Goal: Task Accomplishment & Management: Manage account settings

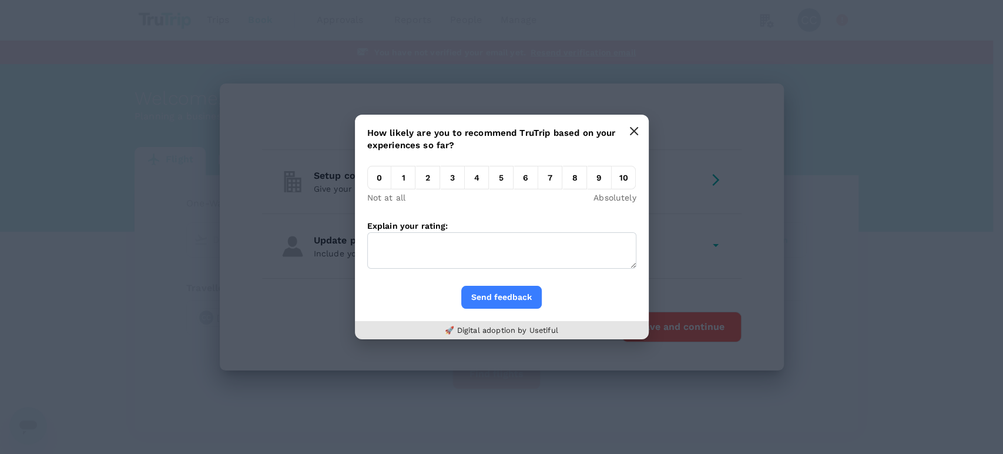
click at [631, 128] on icon "button" at bounding box center [634, 131] width 7 height 7
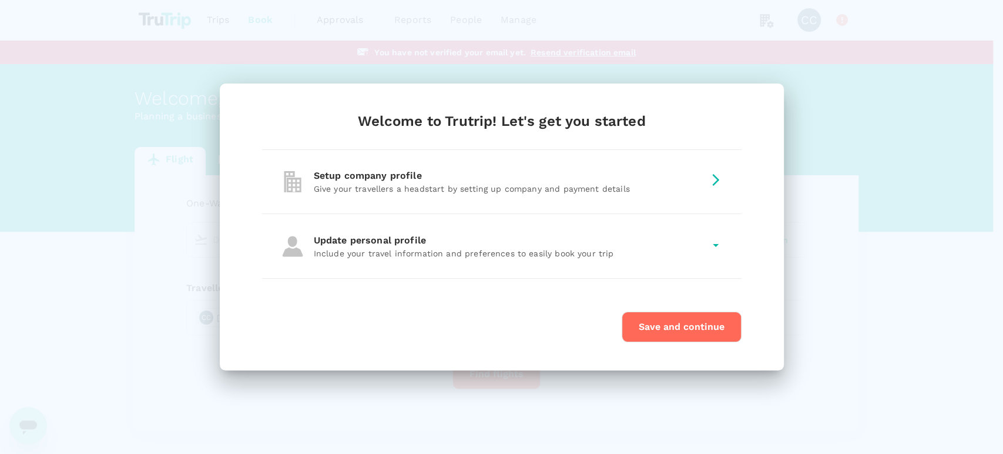
click at [529, 178] on div "Setup company profile" at bounding box center [509, 176] width 390 height 14
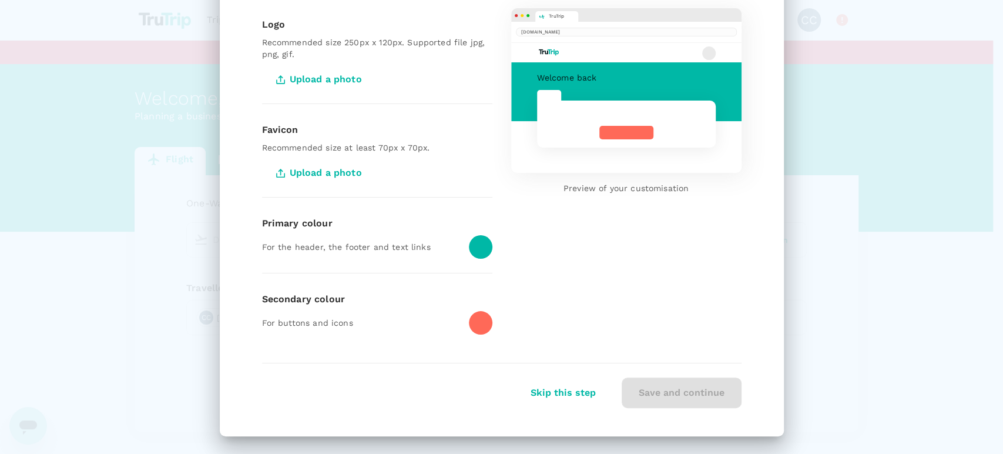
scroll to position [125, 0]
click at [333, 81] on span "Upload a photo" at bounding box center [320, 78] width 116 height 29
click at [0, 0] on input "Upload a photo" at bounding box center [0, 0] width 0 height 0
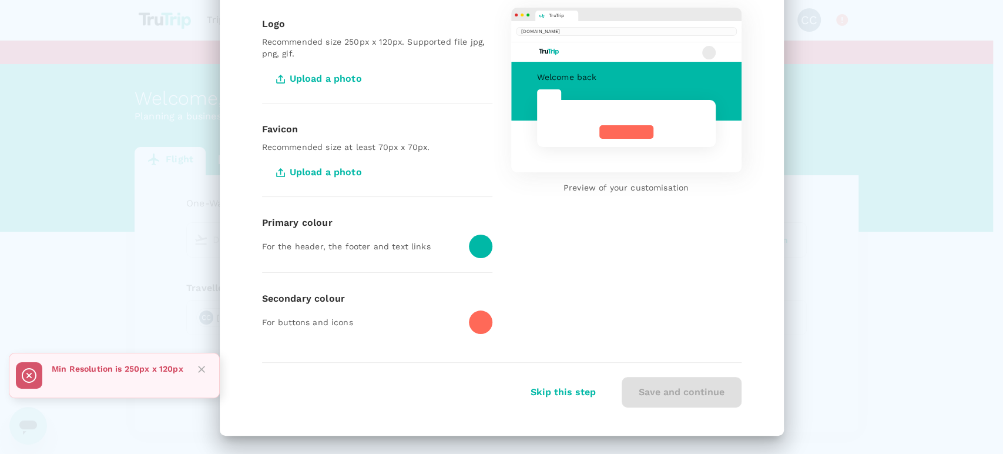
click at [331, 82] on span "Upload a photo" at bounding box center [320, 78] width 116 height 29
click at [0, 0] on input "Upload a photo" at bounding box center [0, 0] width 0 height 0
click at [330, 75] on span "Upload a photo" at bounding box center [320, 78] width 116 height 29
click at [0, 0] on input "Upload a photo" at bounding box center [0, 0] width 0 height 0
click at [324, 79] on span "Upload a photo" at bounding box center [320, 78] width 116 height 29
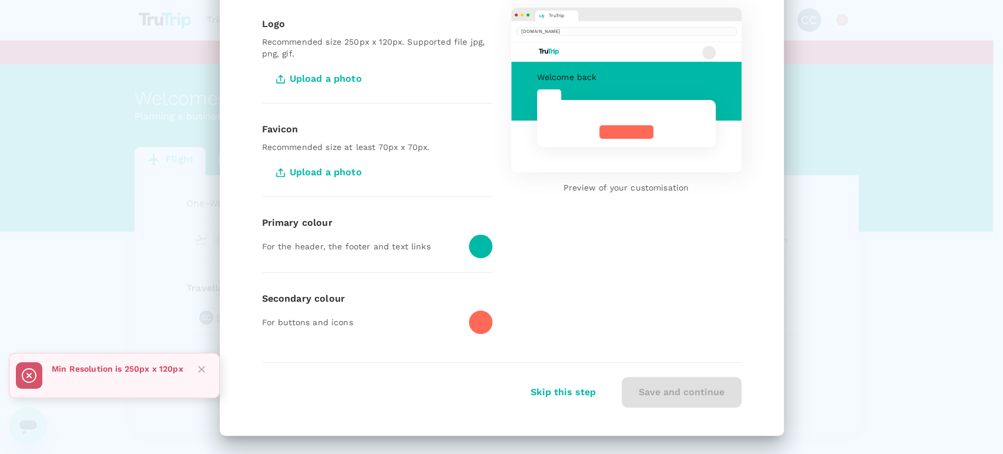
click at [0, 0] on input "Upload a photo" at bounding box center [0, 0] width 0 height 0
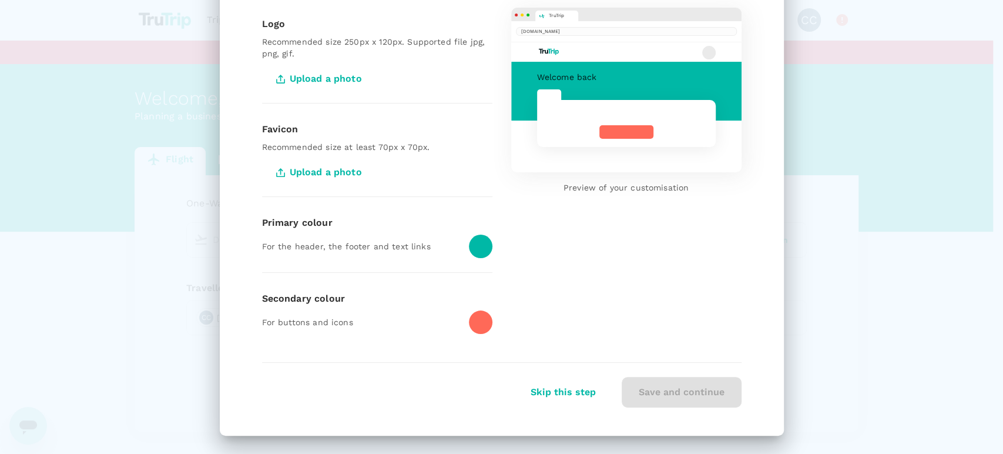
click at [307, 72] on span "Upload a photo" at bounding box center [320, 78] width 116 height 29
click at [0, 0] on input "Upload a photo" at bounding box center [0, 0] width 0 height 0
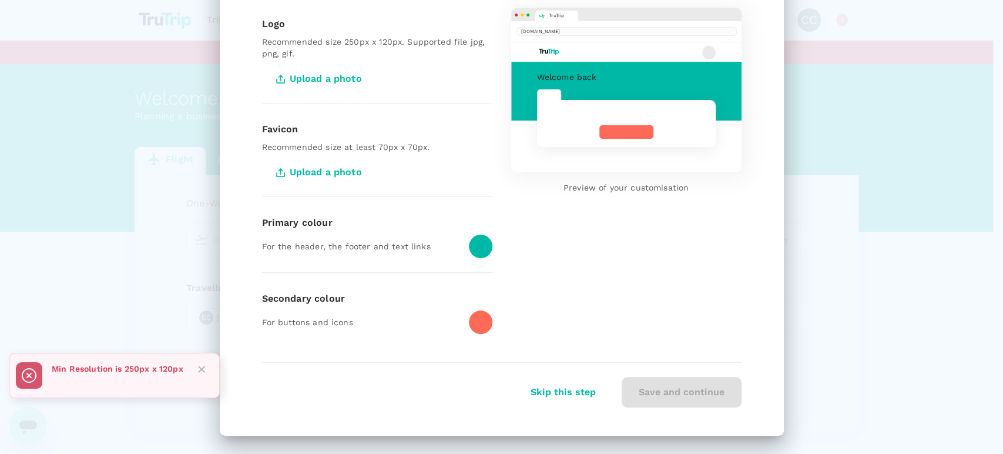
click at [71, 377] on div "Min Resolution is 250px x 120px" at bounding box center [118, 375] width 132 height 35
click at [306, 79] on span "Upload a photo" at bounding box center [320, 78] width 116 height 29
click at [0, 0] on input "Upload a photo" at bounding box center [0, 0] width 0 height 0
click at [932, 238] on div "Customize Invite travellers Add a payment card Let's get your company branding …" at bounding box center [501, 227] width 1003 height 454
click at [346, 78] on span "Upload a photo" at bounding box center [320, 78] width 116 height 29
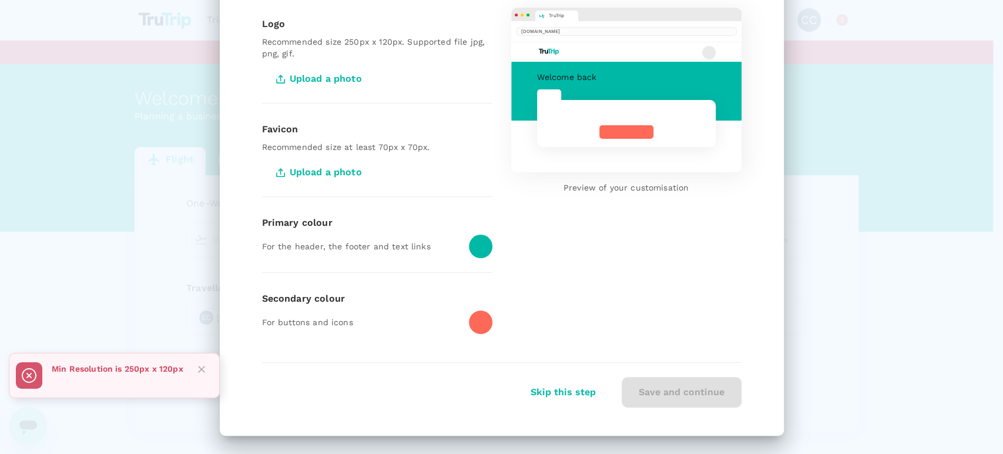
click at [0, 0] on input "Upload a photo" at bounding box center [0, 0] width 0 height 0
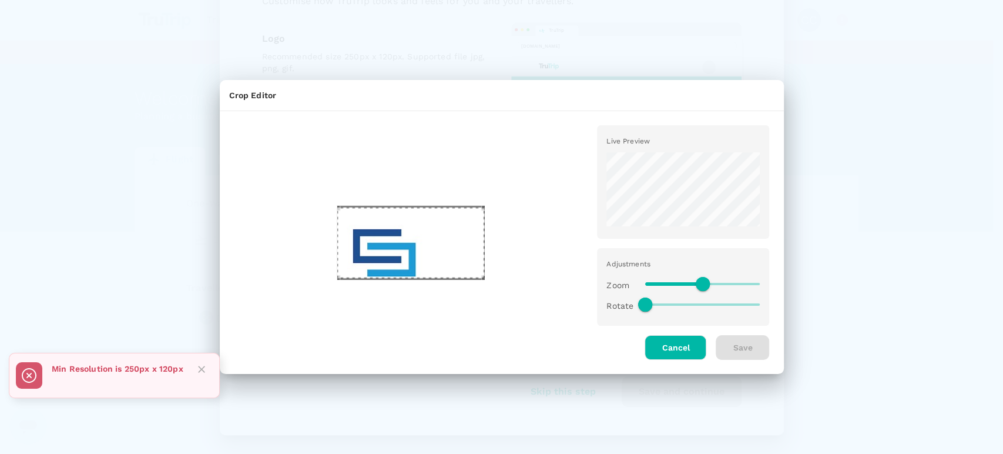
scroll to position [109, 0]
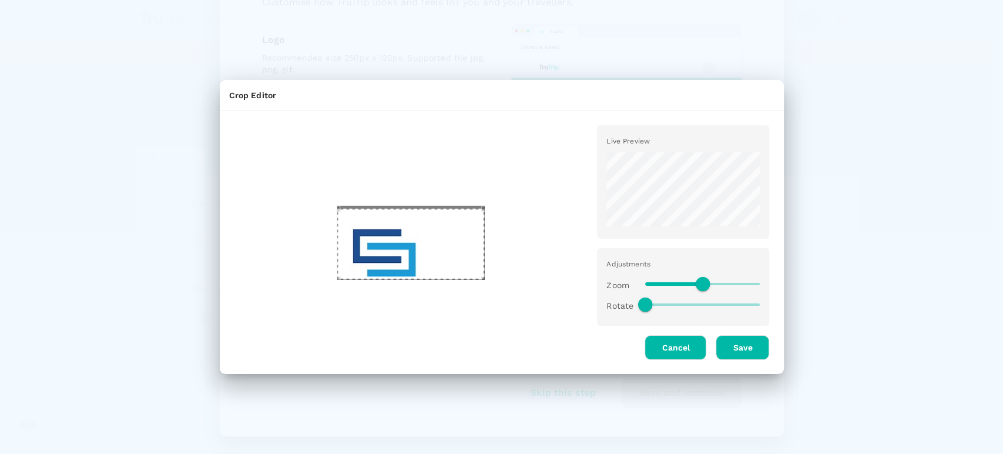
click at [458, 267] on div "Use the arrow keys to move the crop selection area" at bounding box center [410, 244] width 147 height 71
drag, startPoint x: 708, startPoint y: 283, endPoint x: 689, endPoint y: 286, distance: 19.0
click at [689, 286] on span at bounding box center [688, 284] width 14 height 14
click at [443, 267] on div "Use the arrow keys to move the crop selection area" at bounding box center [410, 244] width 147 height 71
click at [691, 281] on span at bounding box center [691, 284] width 14 height 14
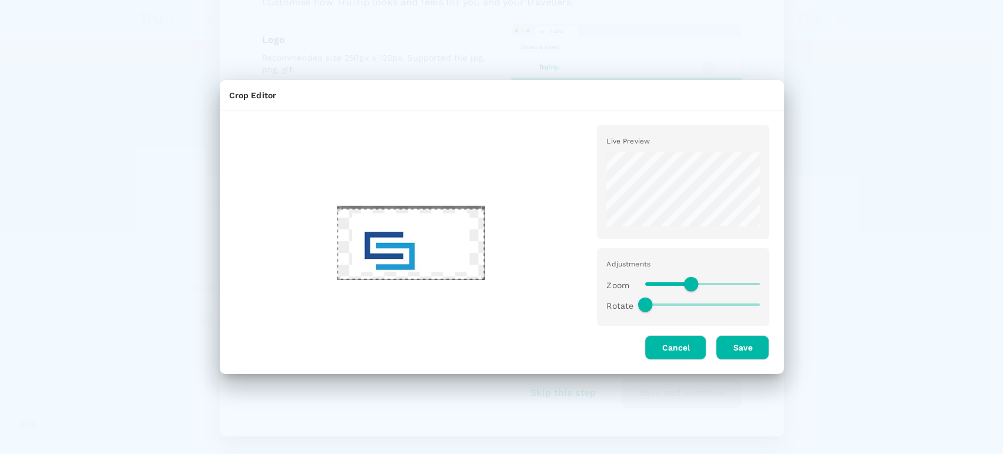
click at [409, 259] on div "Use the arrow keys to move the crop selection area" at bounding box center [410, 244] width 147 height 71
click at [450, 257] on div "Use the arrow keys to move the crop selection area" at bounding box center [410, 244] width 147 height 71
drag, startPoint x: 691, startPoint y: 276, endPoint x: 703, endPoint y: 279, distance: 12.0
click at [703, 279] on span at bounding box center [703, 284] width 14 height 14
type input "0.9"
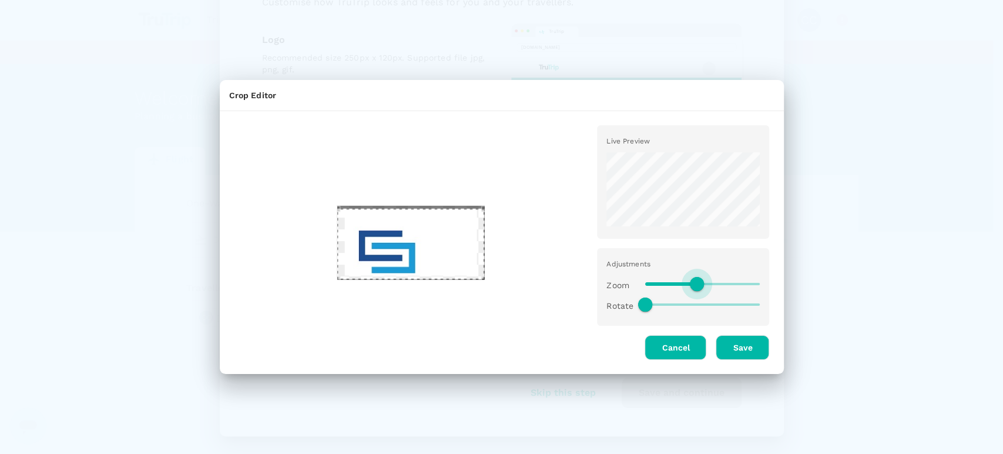
click at [698, 286] on span at bounding box center [697, 284] width 14 height 14
click at [686, 335] on button "Cancel" at bounding box center [676, 347] width 62 height 25
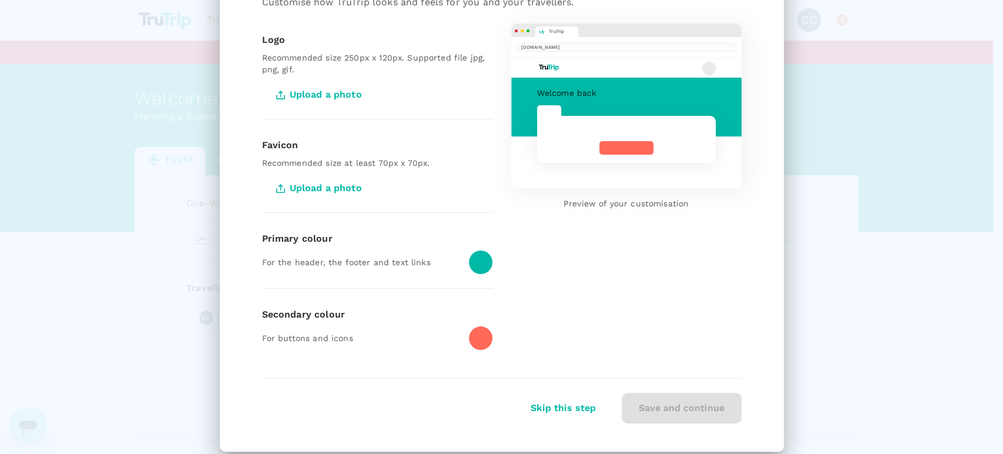
scroll to position [125, 0]
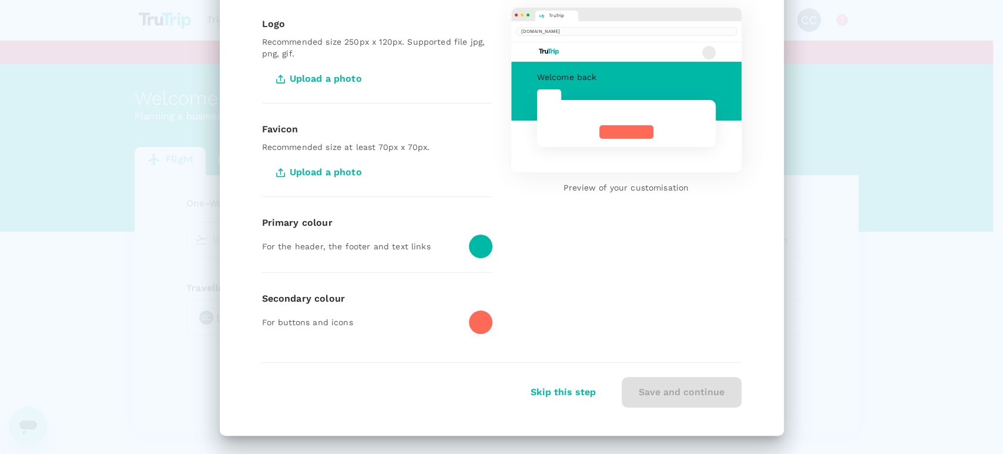
click at [334, 79] on span "Upload a photo" at bounding box center [320, 78] width 116 height 29
click at [0, 0] on input "Upload a photo" at bounding box center [0, 0] width 0 height 0
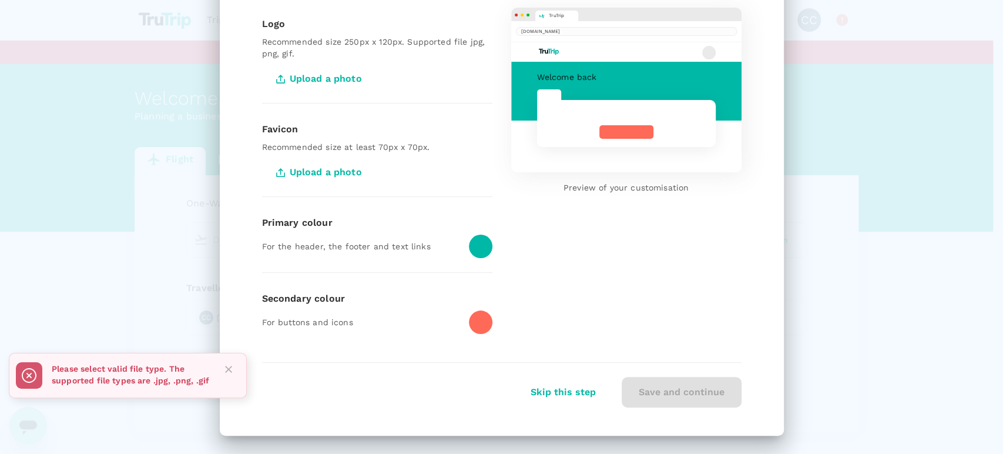
click at [910, 177] on div "Customize Invite travellers Add a payment card Let's get your company branding …" at bounding box center [501, 227] width 1003 height 454
click at [346, 79] on span "Upload a photo" at bounding box center [320, 78] width 116 height 29
click at [0, 0] on input "Upload a photo" at bounding box center [0, 0] width 0 height 0
click at [846, 155] on div "Customize Invite travellers Add a payment card Let's get your company branding …" at bounding box center [501, 227] width 1003 height 454
click at [896, 228] on div "Customize Invite travellers Add a payment card Let's get your company branding …" at bounding box center [501, 227] width 1003 height 454
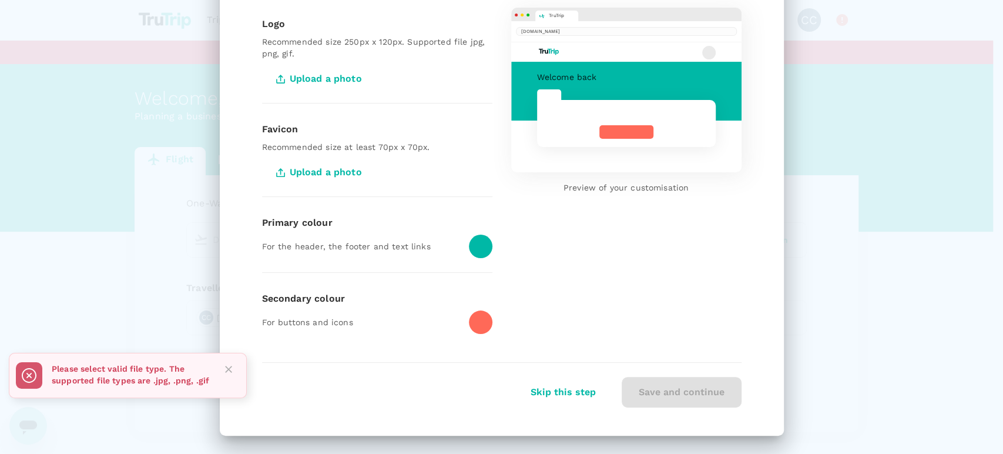
click at [336, 79] on span "Upload a photo" at bounding box center [320, 78] width 116 height 29
click at [0, 0] on input "Upload a photo" at bounding box center [0, 0] width 0 height 0
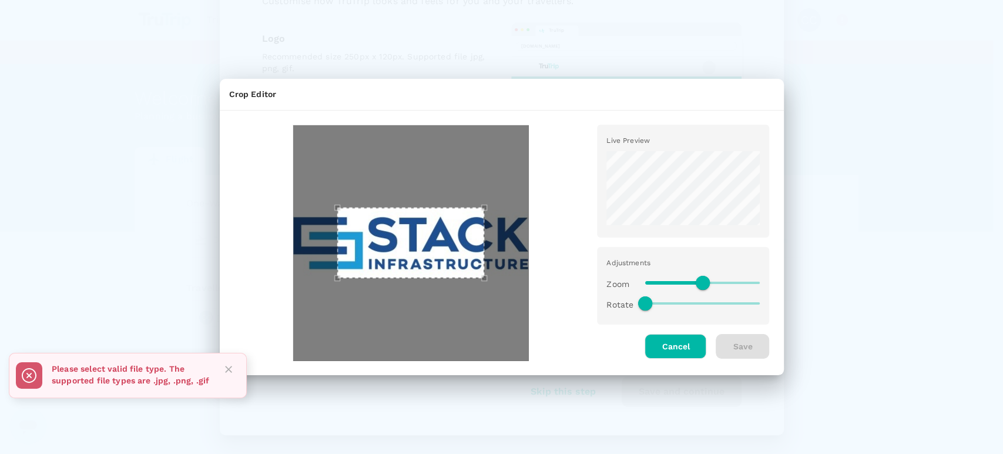
scroll to position [109, 0]
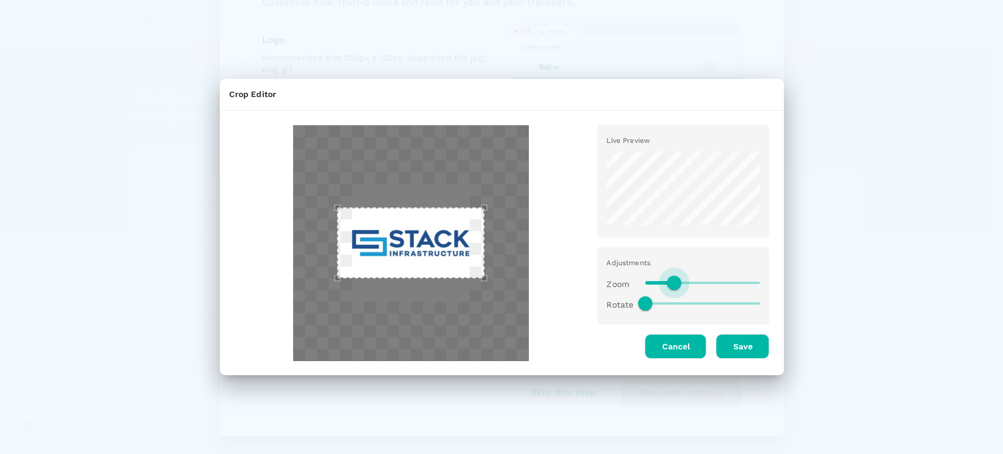
drag, startPoint x: 701, startPoint y: 286, endPoint x: 675, endPoint y: 289, distance: 26.0
click at [675, 289] on span at bounding box center [674, 283] width 14 height 14
type input "0.6"
click at [680, 289] on span at bounding box center [680, 283] width 14 height 14
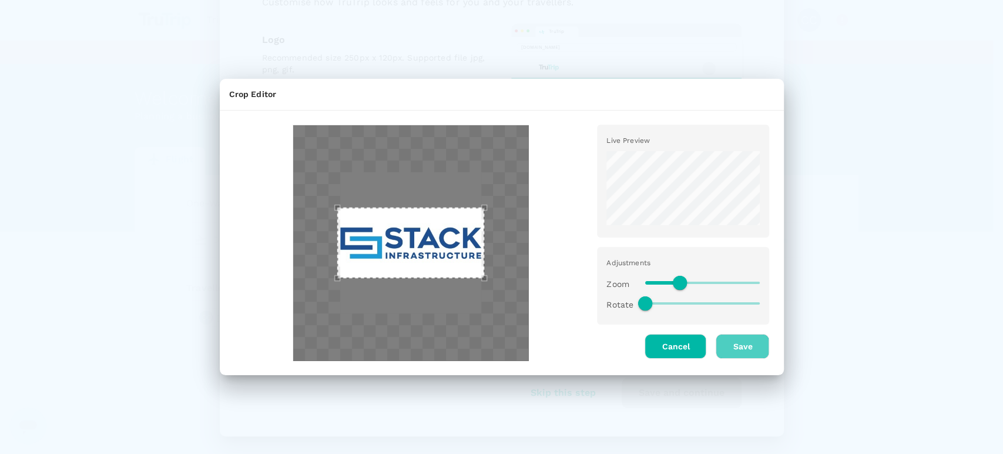
click at [739, 342] on button "Save" at bounding box center [742, 346] width 53 height 25
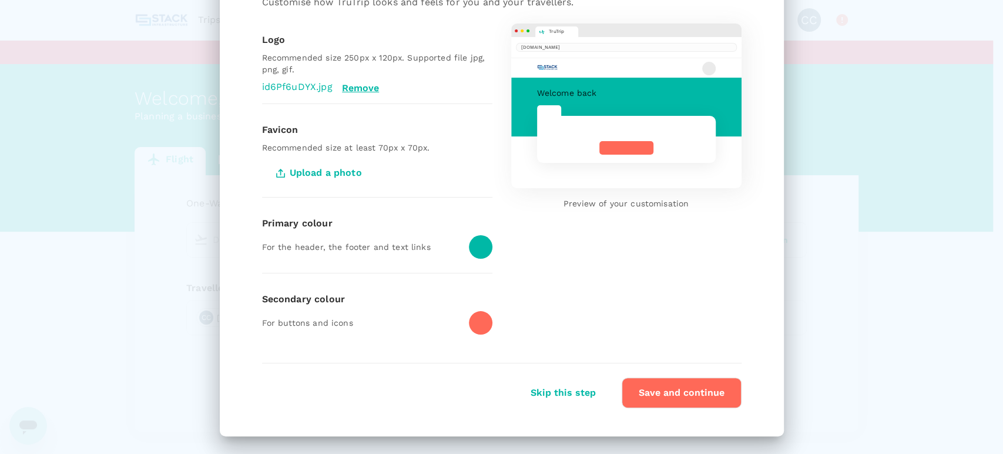
click at [494, 253] on div "TruTrip [DOMAIN_NAME] Welcome back Preview of your customisation" at bounding box center [616, 177] width 249 height 344
click at [482, 250] on div at bounding box center [481, 247] width 24 height 24
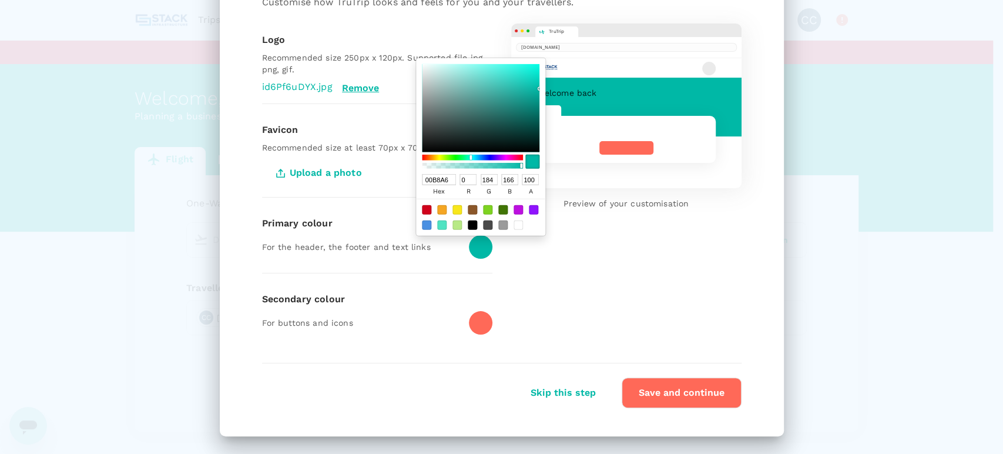
drag, startPoint x: 451, startPoint y: 177, endPoint x: 414, endPoint y: 180, distance: 37.1
click at [416, 180] on div "00B8A6 hex 0 r 184 g 166 b 100 a" at bounding box center [480, 146] width 129 height 177
drag, startPoint x: 447, startPoint y: 177, endPoint x: 431, endPoint y: 177, distance: 15.3
click at [431, 177] on input "00B8A6" at bounding box center [439, 179] width 35 height 11
click at [443, 180] on input "00B8A6" at bounding box center [439, 179] width 35 height 11
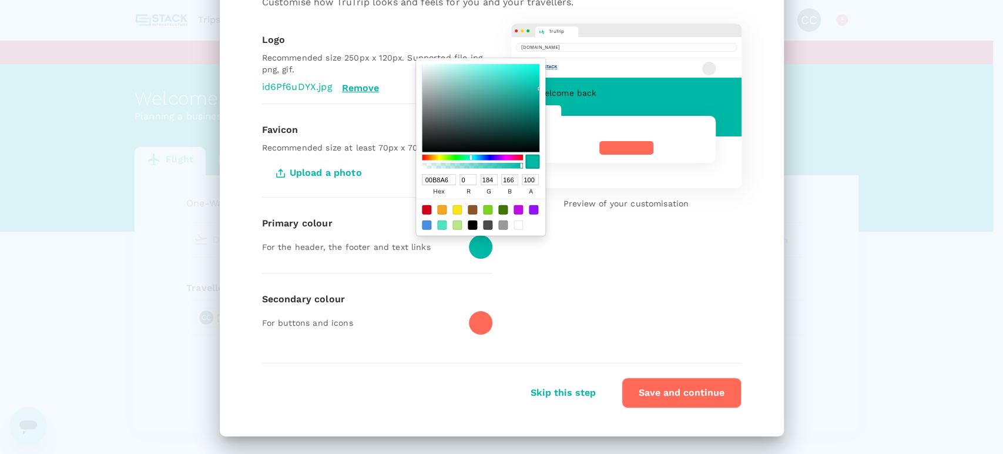
drag, startPoint x: 443, startPoint y: 180, endPoint x: 409, endPoint y: 180, distance: 34.1
click at [409, 180] on div "Customize Invite travellers Add a payment card Let's get your company branding …" at bounding box center [502, 172] width 564 height 527
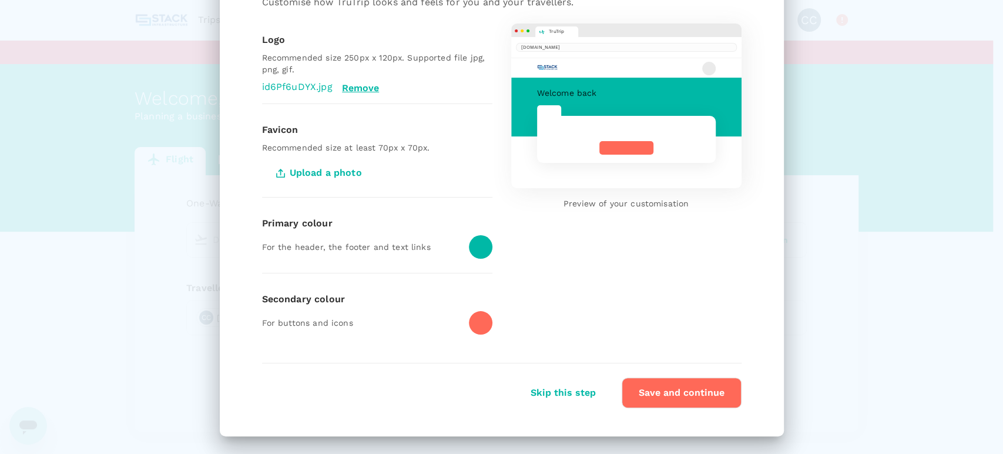
click at [409, 180] on div "Favicon Recommended size at least 70px x 70px. Upload a photo" at bounding box center [377, 154] width 230 height 83
click at [471, 257] on div at bounding box center [481, 247] width 24 height 24
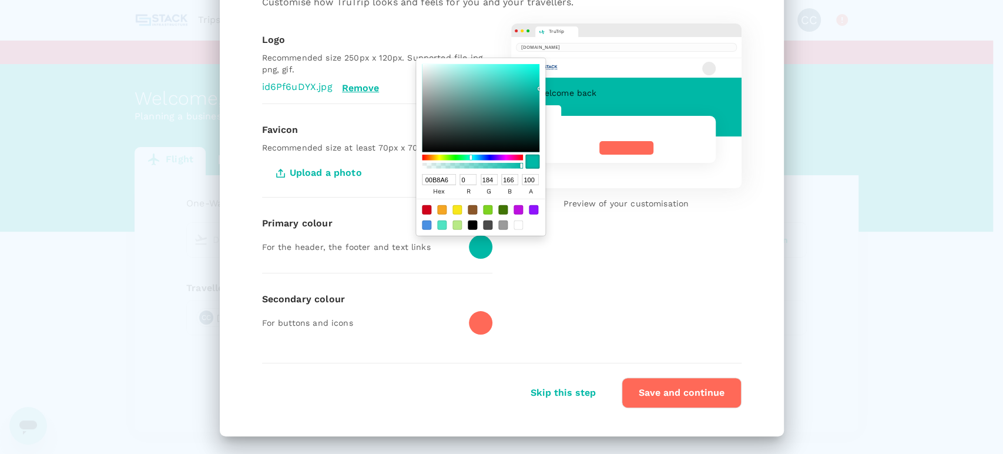
drag, startPoint x: 448, startPoint y: 177, endPoint x: 413, endPoint y: 177, distance: 35.3
click at [416, 177] on div "00B8A6 hex 0 r 184 g 166 b 100 a" at bounding box center [480, 146] width 129 height 177
paste input "#1E4F91"
type input "#1E4F91"
type input "30"
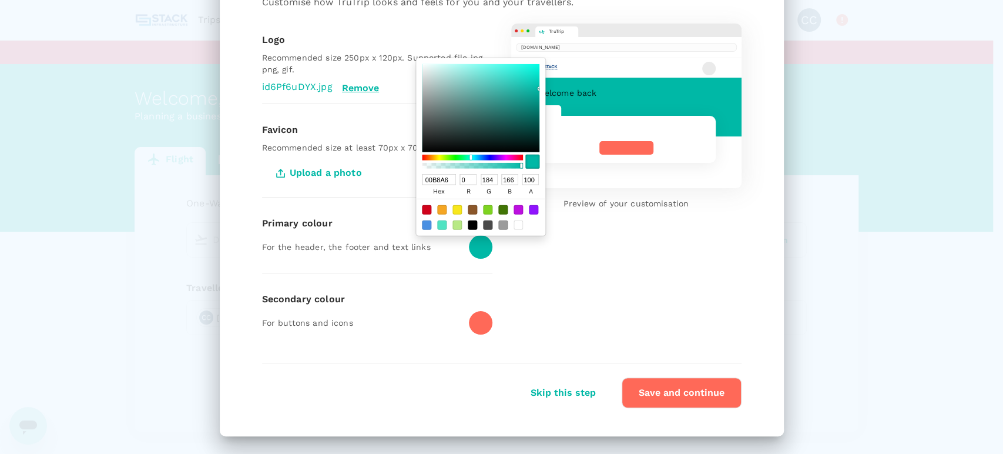
type input "79"
type input "145"
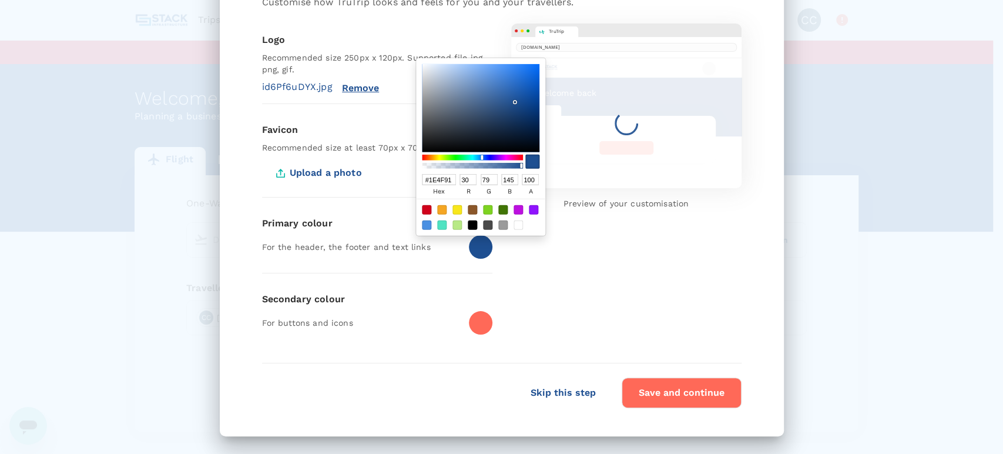
type input "1E4F91"
click at [618, 290] on div "TruTrip [DOMAIN_NAME] Welcome back Preview of your customisation" at bounding box center [616, 177] width 249 height 344
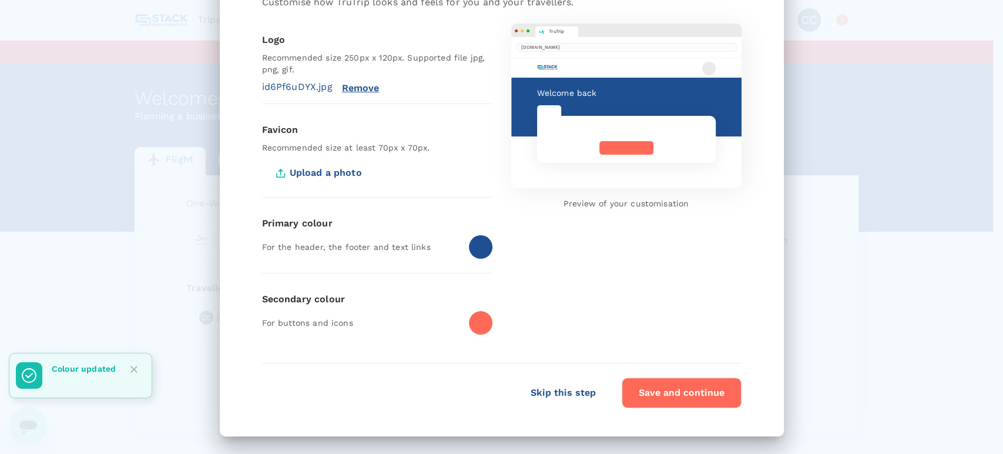
click at [475, 326] on div at bounding box center [481, 323] width 24 height 24
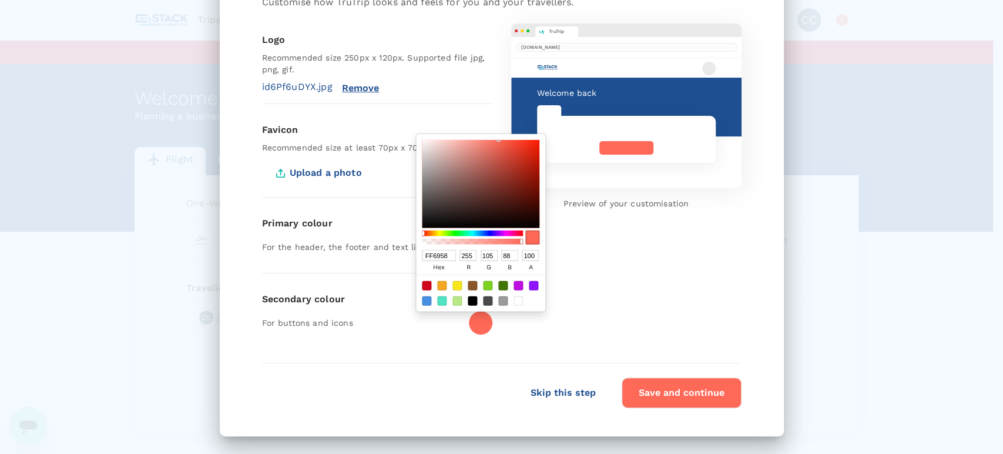
drag, startPoint x: 444, startPoint y: 256, endPoint x: 411, endPoint y: 255, distance: 32.9
click at [416, 255] on div "FF6958 hex 255 r 105 g 88 b 100 a" at bounding box center [480, 222] width 129 height 177
paste input "#1C9BDE"
type input "#1C9BDE"
type input "28"
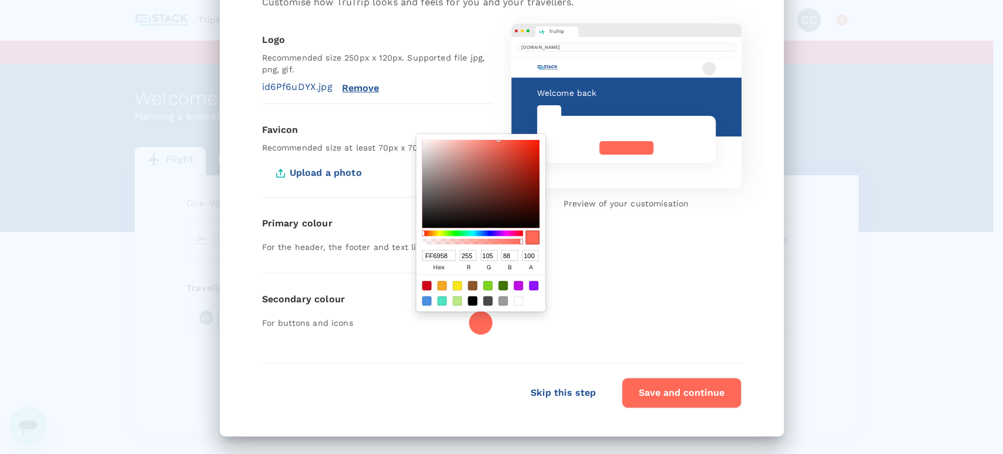
type input "155"
type input "222"
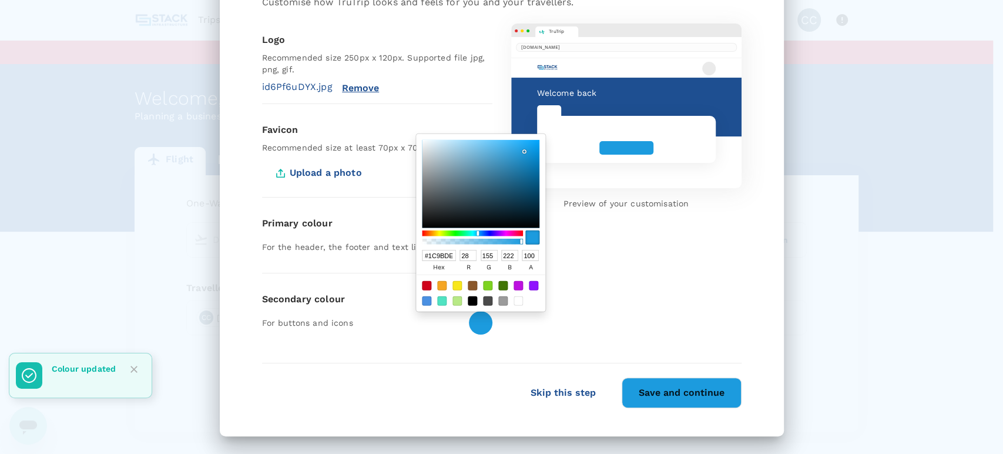
type input "1C9BDE"
click at [663, 388] on button "Save and continue" at bounding box center [682, 392] width 120 height 31
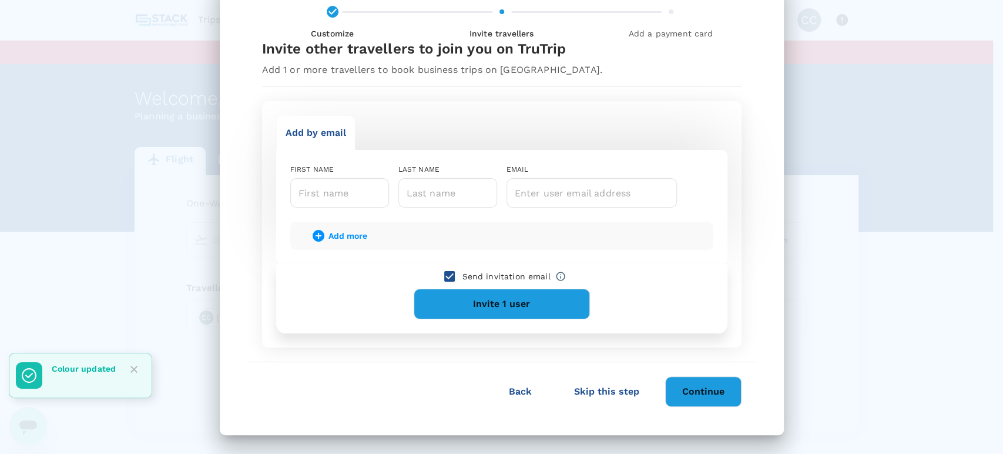
scroll to position [41, 0]
click at [602, 392] on button "Skip this step" at bounding box center [607, 391] width 98 height 29
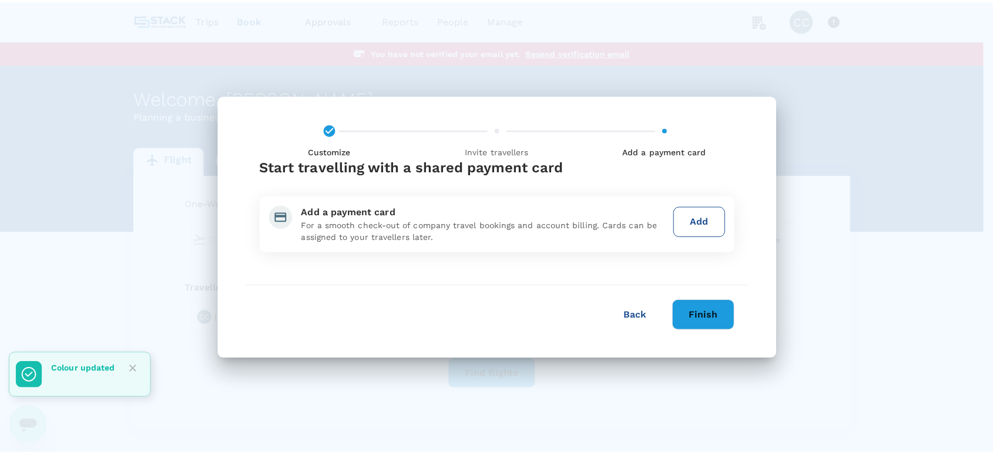
scroll to position [0, 0]
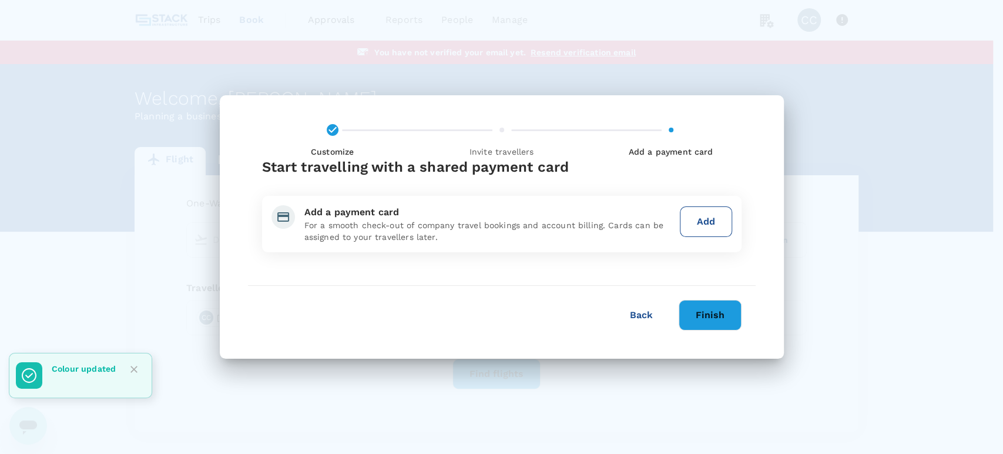
click at [709, 309] on button "Finish" at bounding box center [710, 315] width 63 height 31
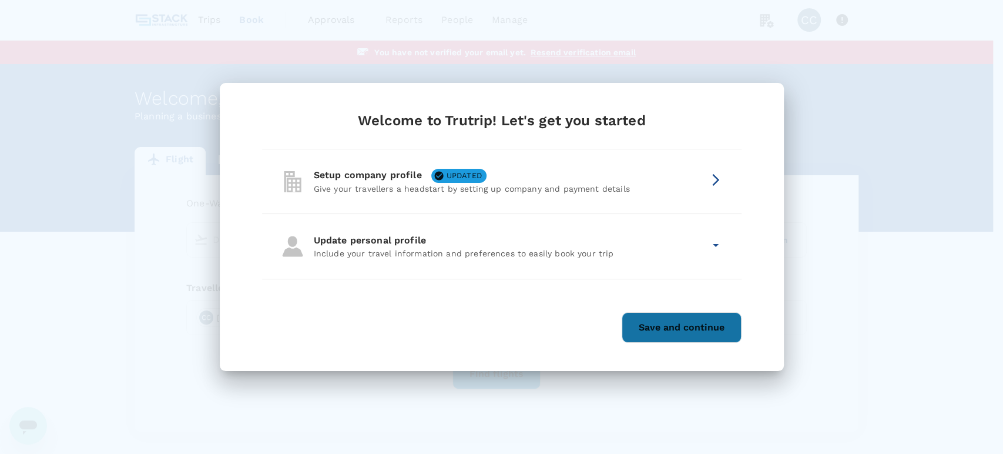
click at [665, 329] on button "Save and continue" at bounding box center [682, 327] width 120 height 31
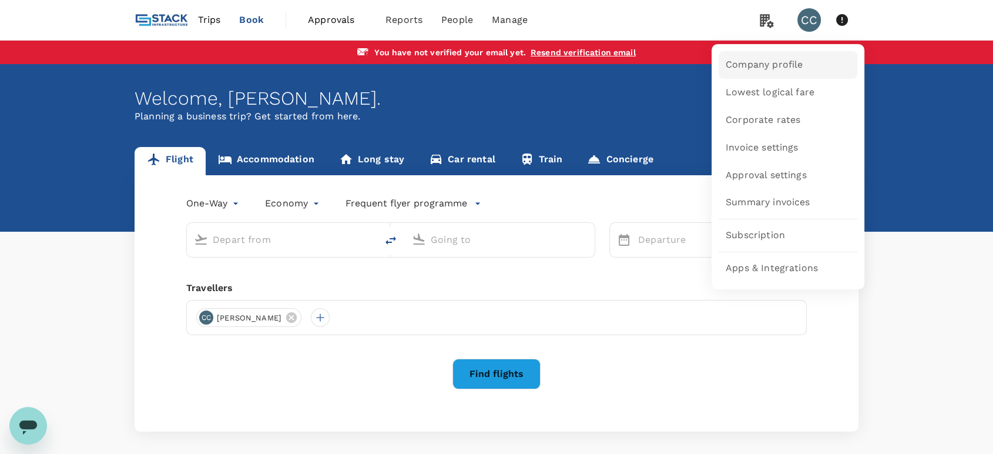
click at [755, 63] on span "Company profile" at bounding box center [764, 65] width 77 height 14
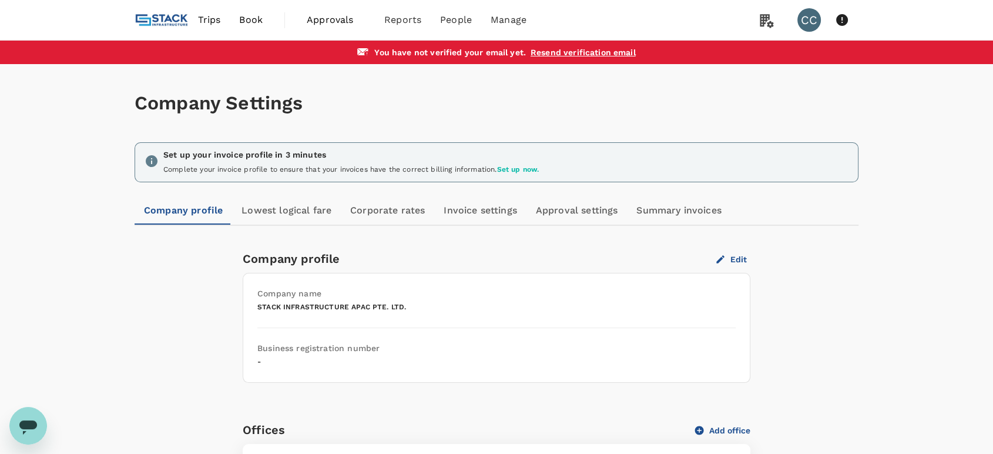
scroll to position [196, 0]
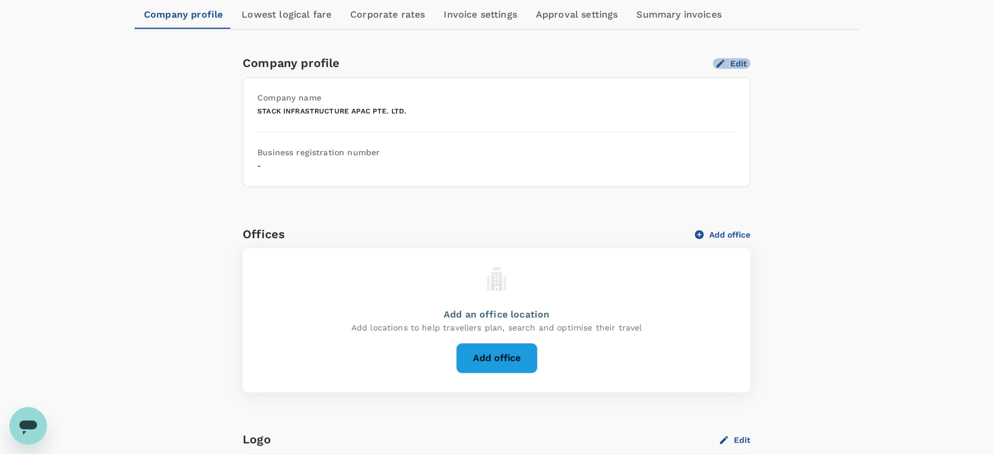
click at [747, 68] on button "Edit" at bounding box center [732, 63] width 38 height 11
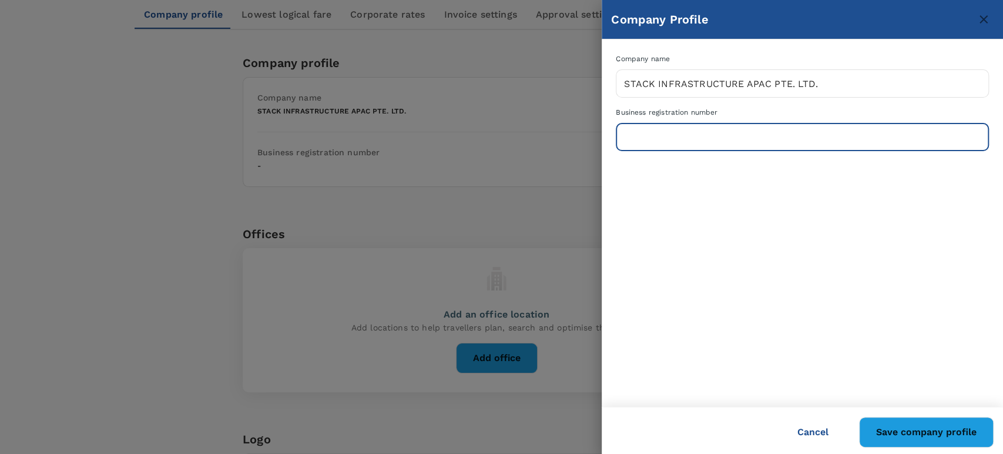
click at [665, 141] on input "text" at bounding box center [802, 136] width 373 height 29
paste input "202138025W"
type input "202138025W"
click at [913, 424] on button "Save company profile" at bounding box center [926, 432] width 135 height 31
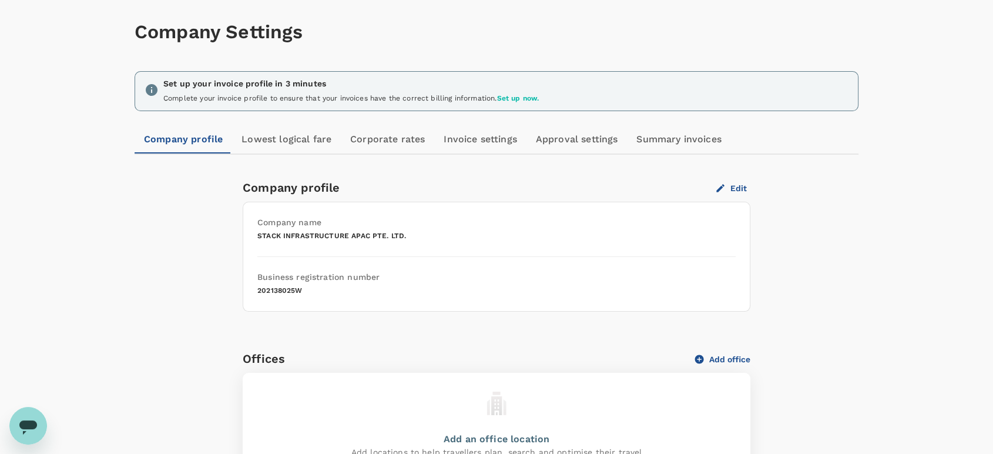
scroll to position [65, 0]
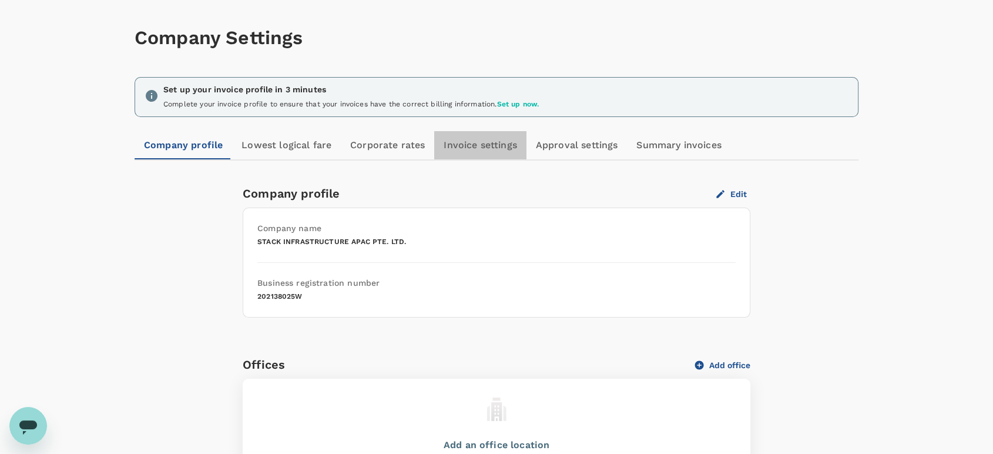
click at [470, 152] on link "Invoice settings" at bounding box center [480, 145] width 92 height 28
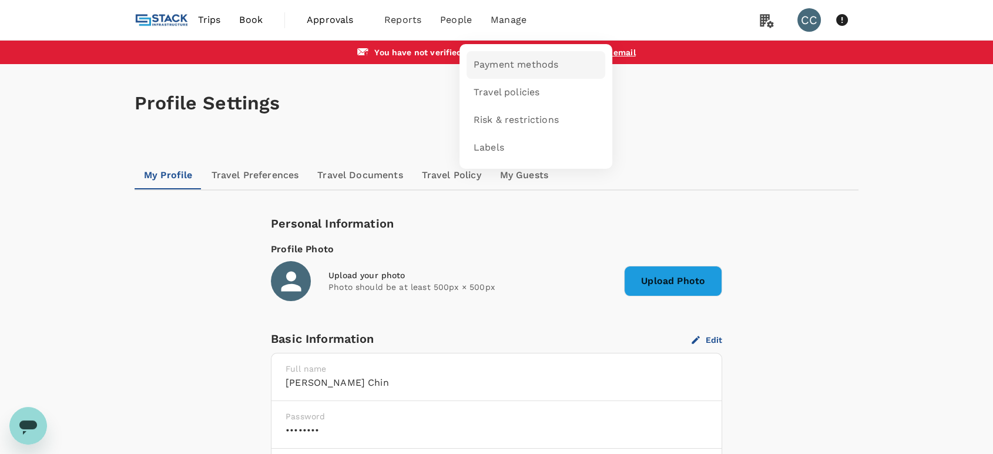
click at [511, 70] on span "Payment methods" at bounding box center [516, 65] width 85 height 14
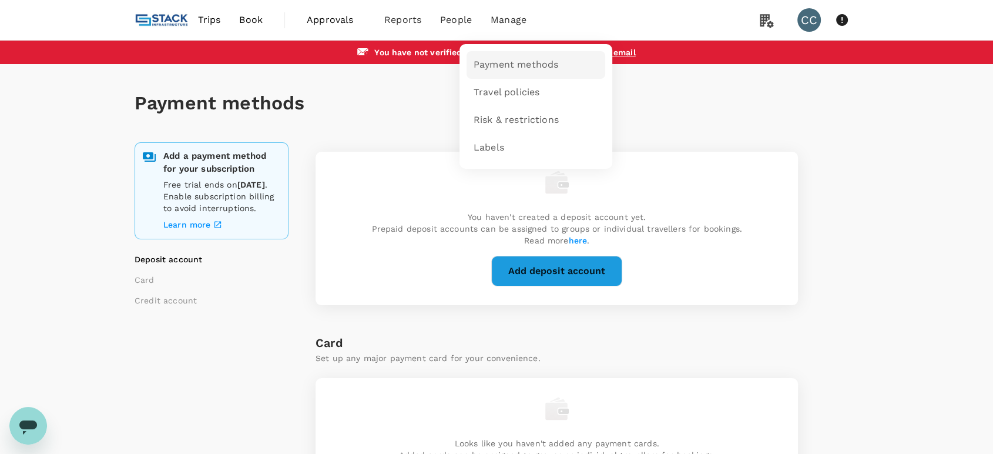
click at [528, 63] on span "Payment methods" at bounding box center [516, 65] width 85 height 14
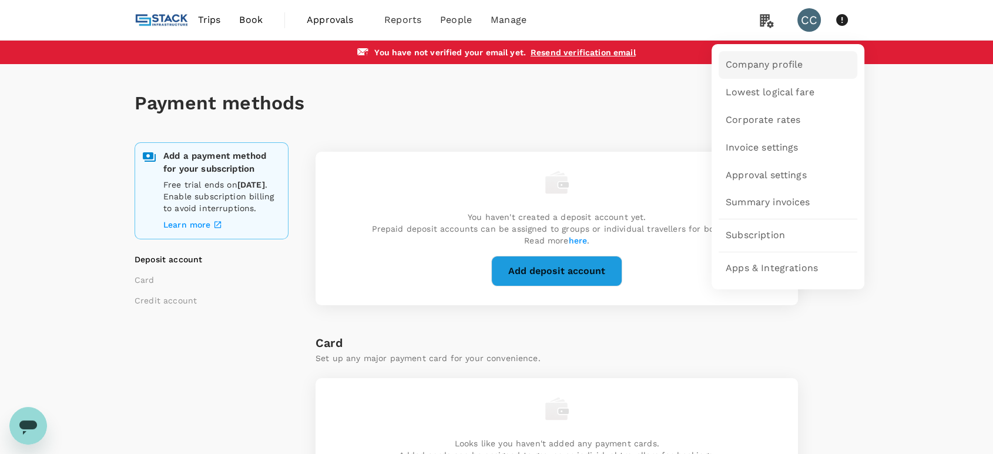
click at [746, 61] on span "Company profile" at bounding box center [764, 65] width 77 height 14
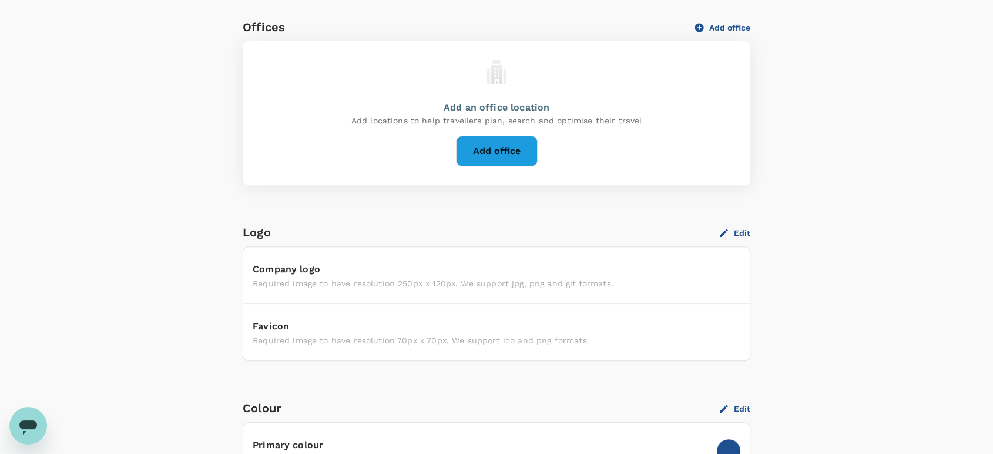
scroll to position [243, 0]
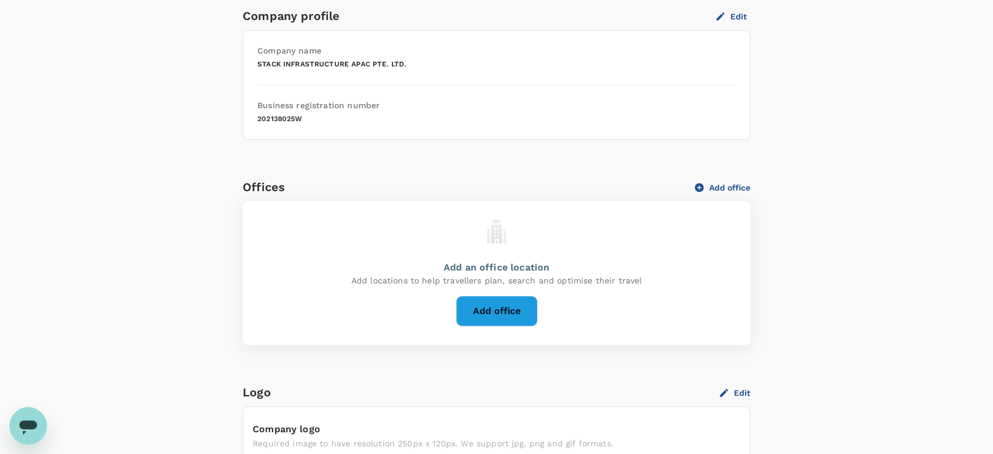
click at [498, 309] on button "Add office" at bounding box center [497, 311] width 82 height 31
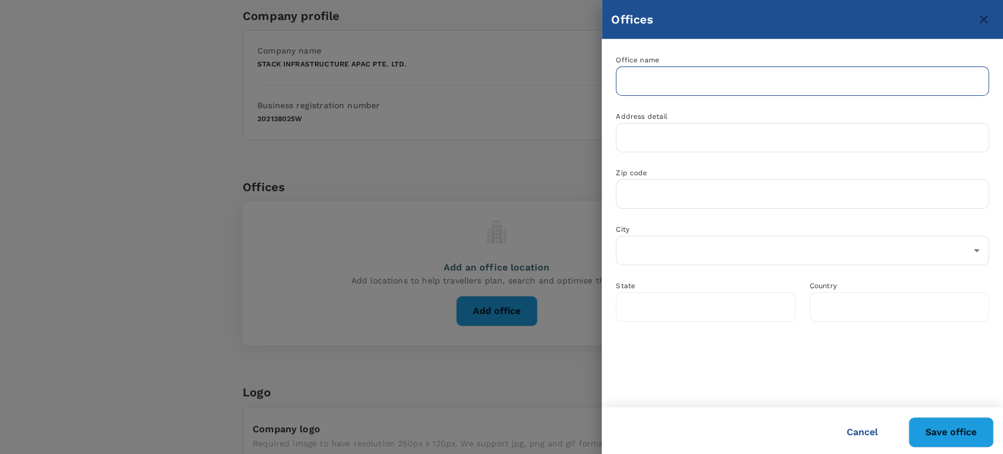
click at [650, 81] on input "text" at bounding box center [802, 80] width 373 height 29
click at [940, 225] on div "City ​" at bounding box center [795, 237] width 387 height 56
click at [670, 76] on input "text" at bounding box center [802, 80] width 373 height 29
paste input "STACK INFRASTRUCTURE APAC PTE. LTD."
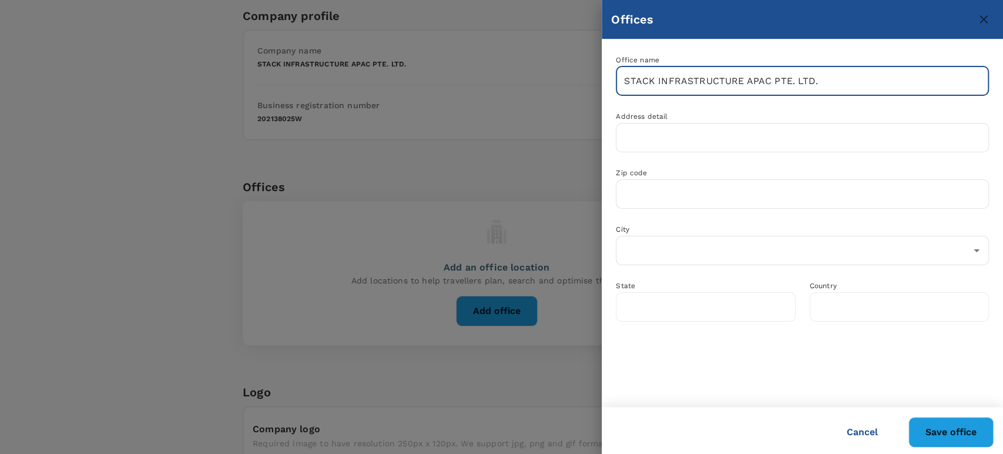
type input "STACK INFRASTRUCTURE APAC PTE. LTD."
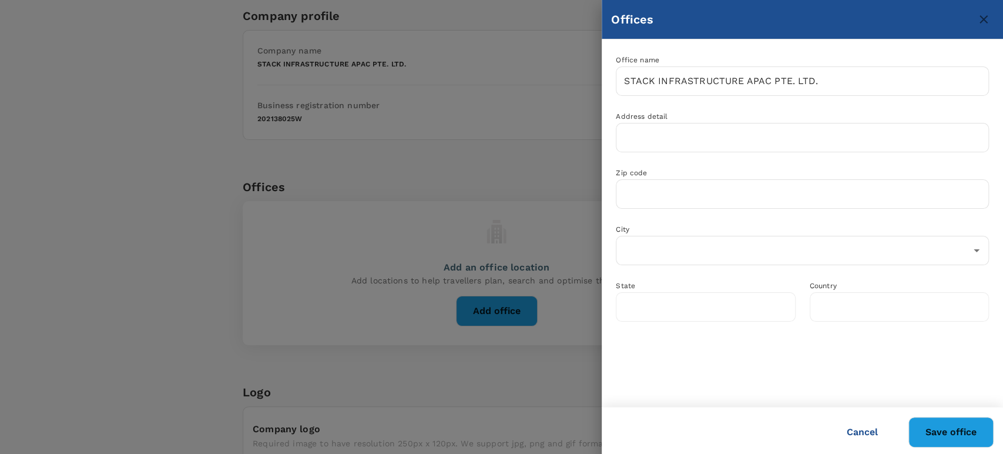
click at [945, 281] on div "Country ​" at bounding box center [892, 293] width 193 height 56
click at [649, 106] on div "Address detail ​" at bounding box center [795, 124] width 387 height 56
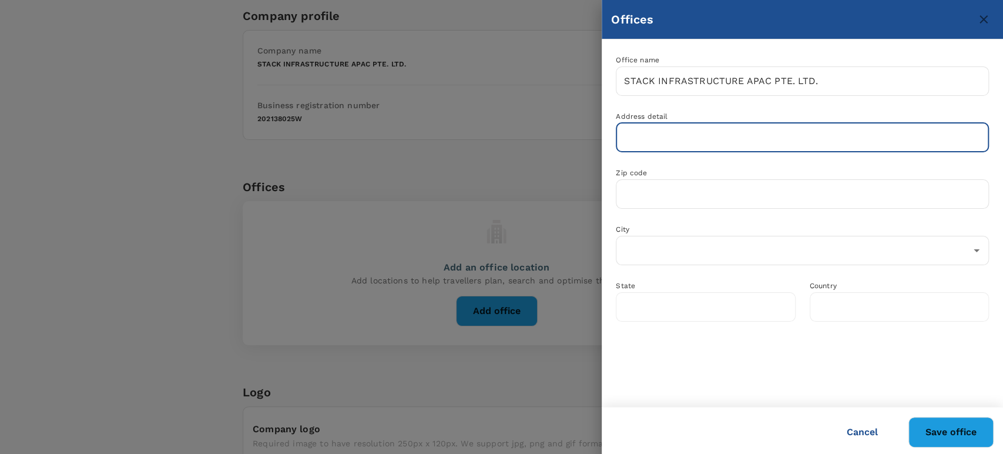
click at [647, 127] on input "text" at bounding box center [802, 137] width 373 height 29
paste input "18 robinson road, #24-02, 18 robinson, singapore 048547"
type input "18 Robinson road, #24-02, 18 Robinson, Singapore 048547"
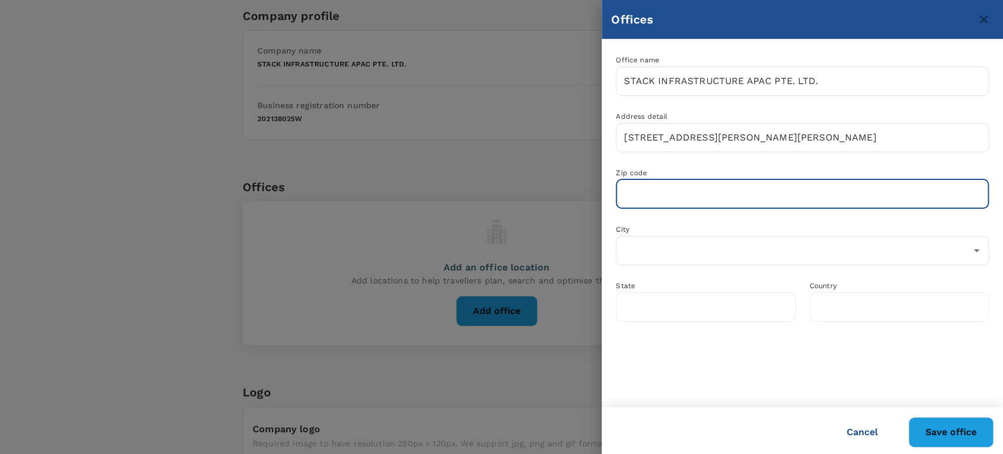
click at [675, 185] on input "text" at bounding box center [802, 193] width 373 height 29
type input "048547"
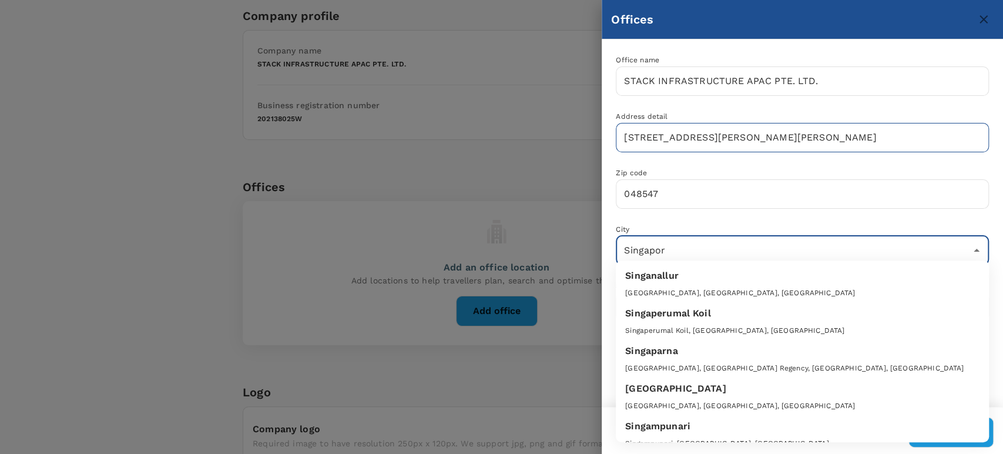
type input "Singapore"
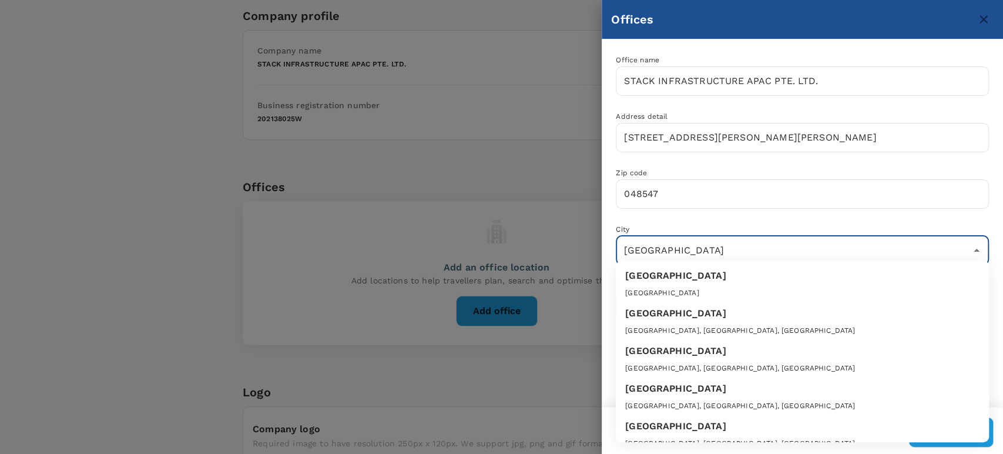
click at [785, 266] on li "Singapore Singapore" at bounding box center [802, 284] width 373 height 38
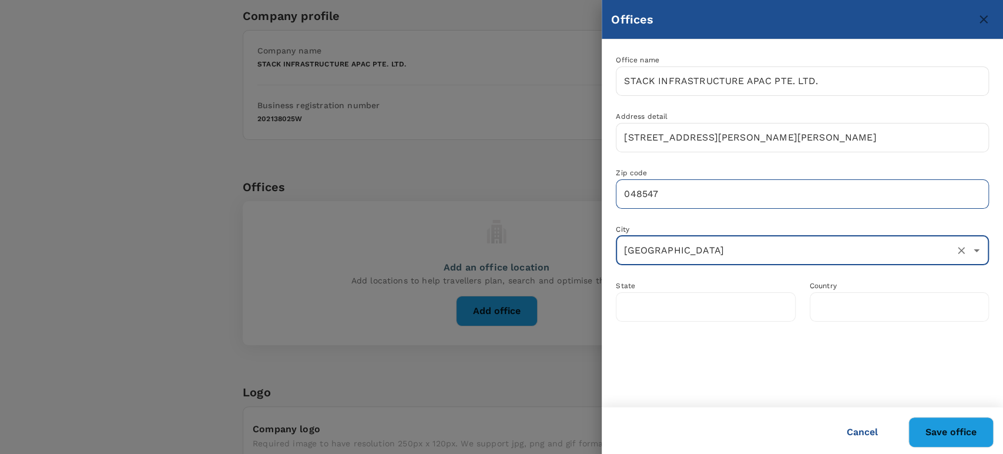
type input "Singapore"
click at [911, 123] on input "18 Robinson road, #24-02, 18 Robinson, Singapore 048547" at bounding box center [802, 137] width 373 height 29
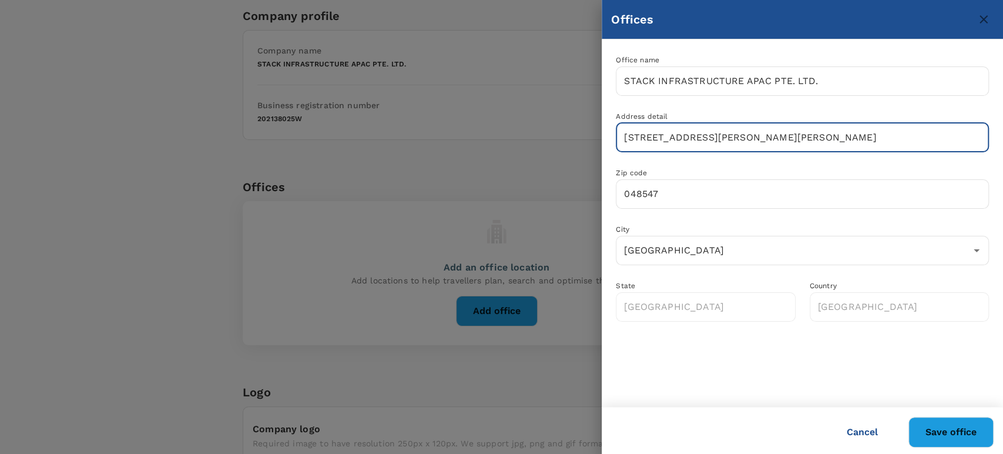
click at [911, 123] on input "18 Robinson road, #24-02, 18 Robinson, Singapore 048547" at bounding box center [802, 137] width 373 height 29
click at [912, 123] on input "18 Robinson road, #24-02, 18 Robinson, Singapore 048547" at bounding box center [802, 137] width 373 height 29
drag, startPoint x: 924, startPoint y: 133, endPoint x: 595, endPoint y: 123, distance: 329.3
click at [595, 123] on div "Offices Office name STACK INFRASTRUCTURE APAC PTE. LTD. ​ Address detail 18 Rob…" at bounding box center [501, 227] width 1003 height 454
click at [819, 134] on input "18 Robinson road, #24-02, 18 Robinson, Singapore 048547" at bounding box center [802, 137] width 373 height 29
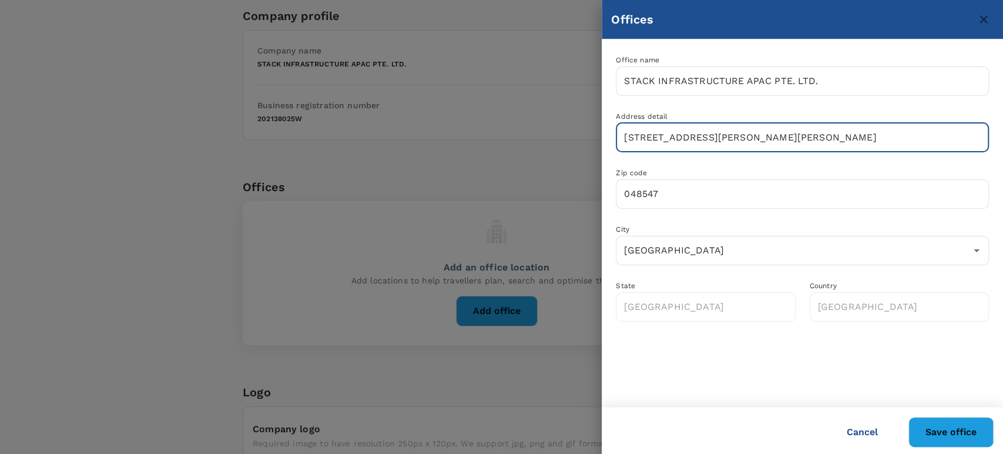
drag, startPoint x: 803, startPoint y: 135, endPoint x: 907, endPoint y: 149, distance: 104.5
click at [907, 149] on input "18 Robinson road, #24-02, 18 Robinson, Singapore 048547" at bounding box center [802, 137] width 373 height 29
type input "18 Robinson road, #24-02, 18 Robinson"
click at [936, 429] on button "Save office" at bounding box center [951, 432] width 85 height 31
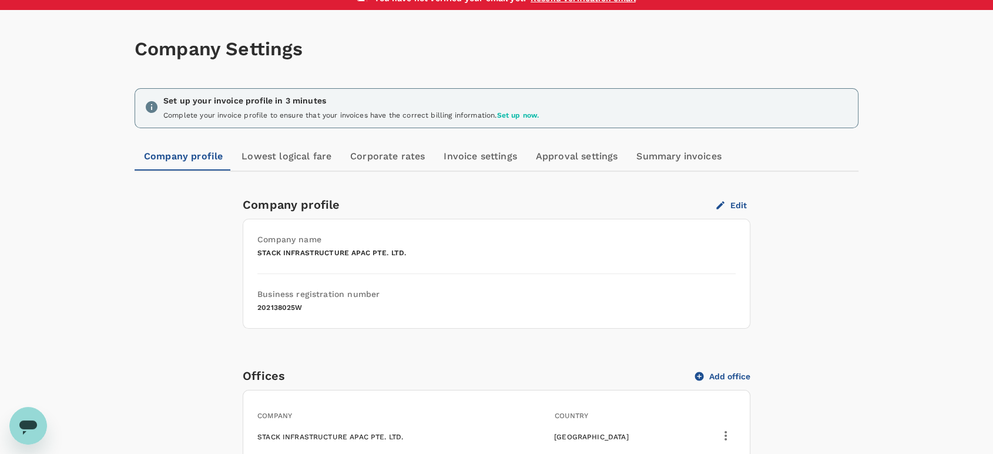
scroll to position [0, 0]
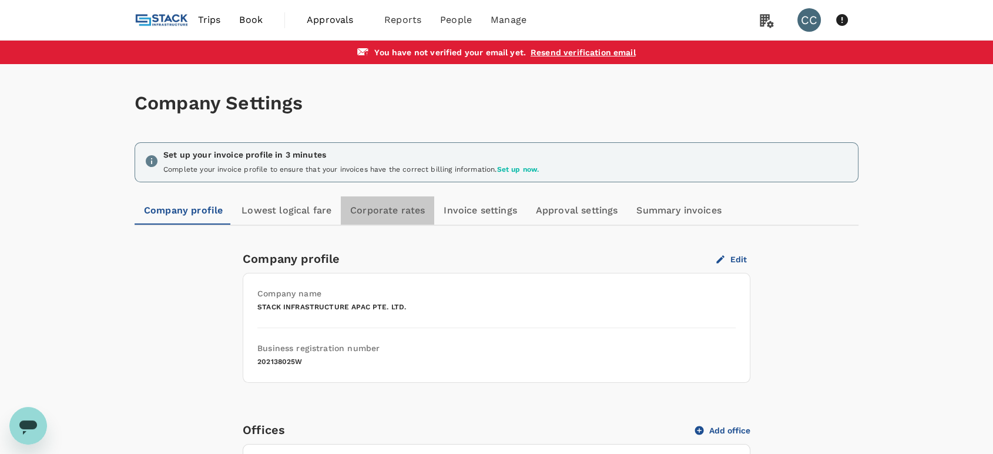
click at [387, 219] on link "Corporate rates" at bounding box center [387, 210] width 93 height 28
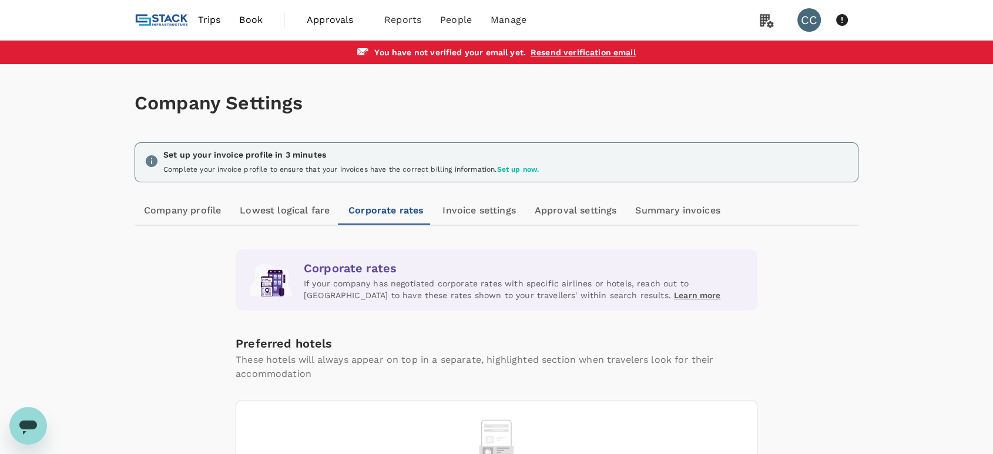
scroll to position [113, 0]
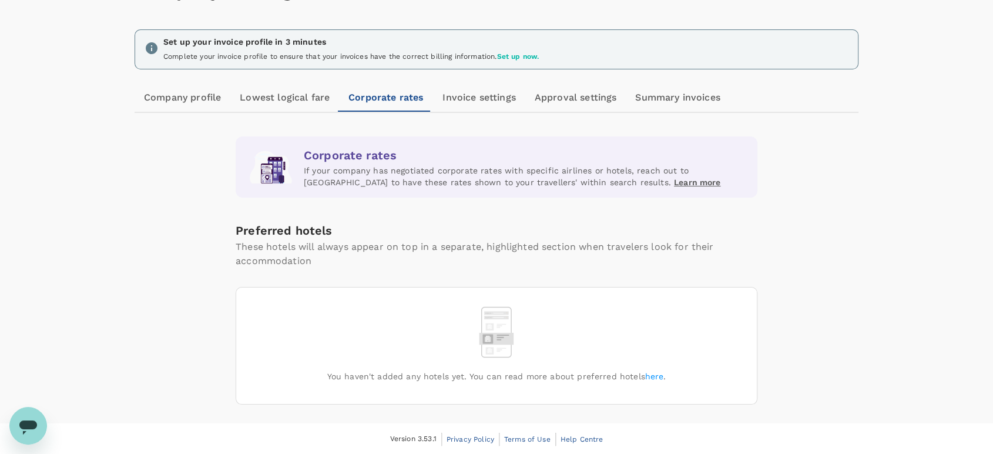
click at [488, 102] on link "Invoice settings" at bounding box center [479, 97] width 92 height 28
